Goal: Task Accomplishment & Management: Manage account settings

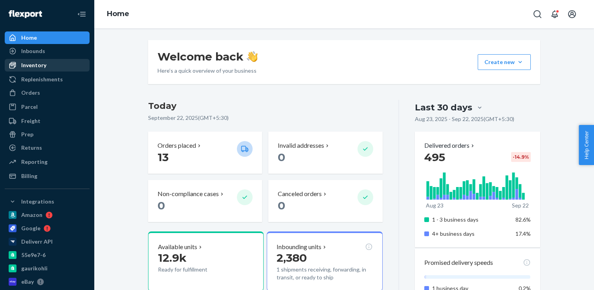
click at [31, 65] on div "Inventory" at bounding box center [33, 65] width 25 height 8
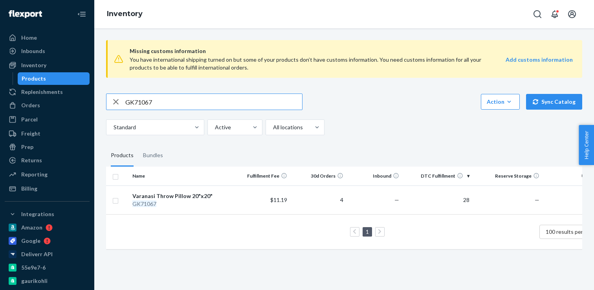
click at [131, 105] on input "GK71067" at bounding box center [213, 102] width 177 height 16
paste input "8"
click at [138, 102] on input "GK71068" at bounding box center [213, 102] width 177 height 16
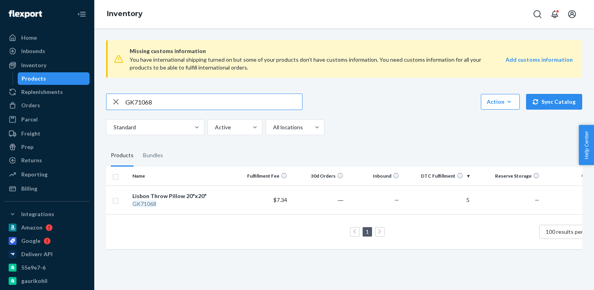
click at [138, 102] on input "GK71068" at bounding box center [213, 102] width 177 height 16
paste input "9"
click at [149, 95] on input "GK71069" at bounding box center [213, 102] width 177 height 16
paste input "70"
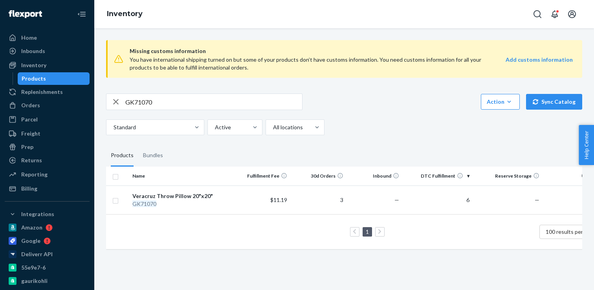
click at [138, 102] on input "GK71070" at bounding box center [213, 102] width 177 height 16
paste input "1"
type input "GK71071"
